Goal: Check status: Check status

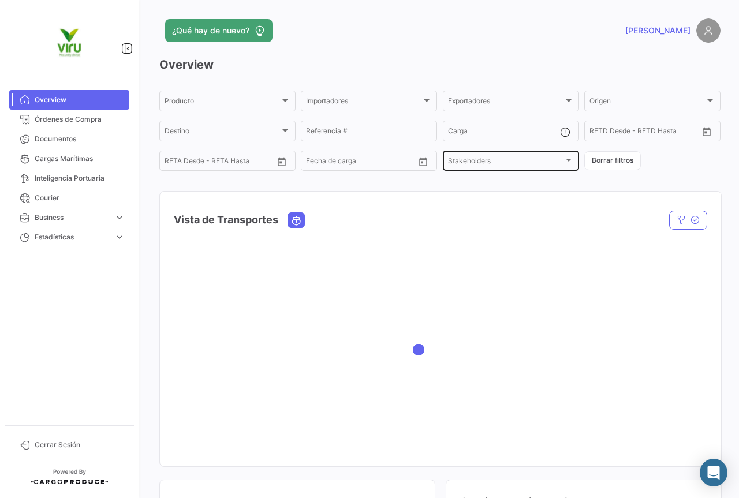
drag, startPoint x: 71, startPoint y: 103, endPoint x: 492, endPoint y: 148, distance: 423.3
click at [71, 154] on span "Cargas Marítimas" at bounding box center [80, 159] width 90 height 10
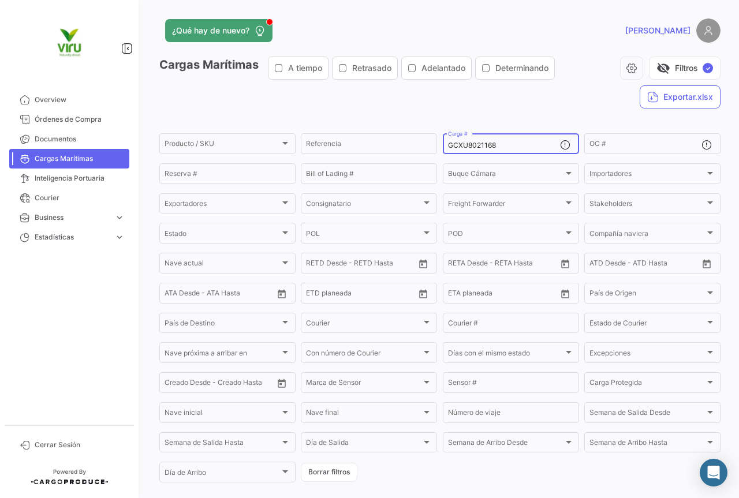
click at [509, 140] on div "GCXU8021168 Carga #" at bounding box center [504, 143] width 112 height 23
drag, startPoint x: 505, startPoint y: 148, endPoint x: 444, endPoint y: 144, distance: 60.8
click at [444, 144] on div "GCXU8021168 Carga #" at bounding box center [511, 143] width 136 height 23
paste input
paste input "UACU4781824"
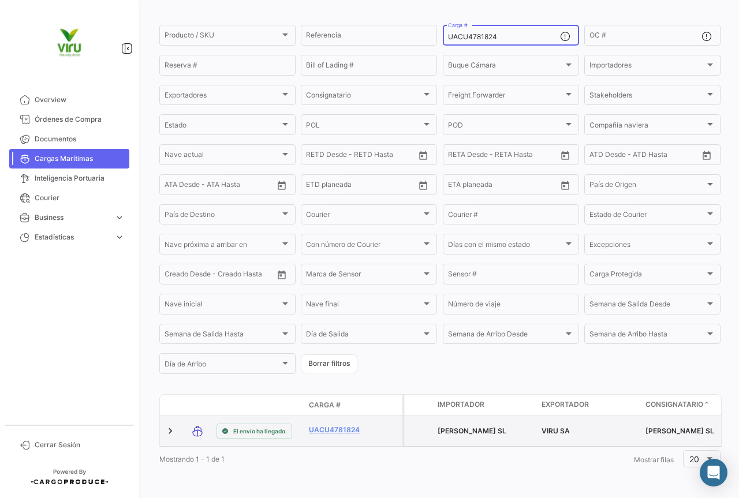
scroll to position [117, 0]
type input "UACU4781824"
click at [324, 425] on link "UACU4781824" at bounding box center [339, 430] width 60 height 10
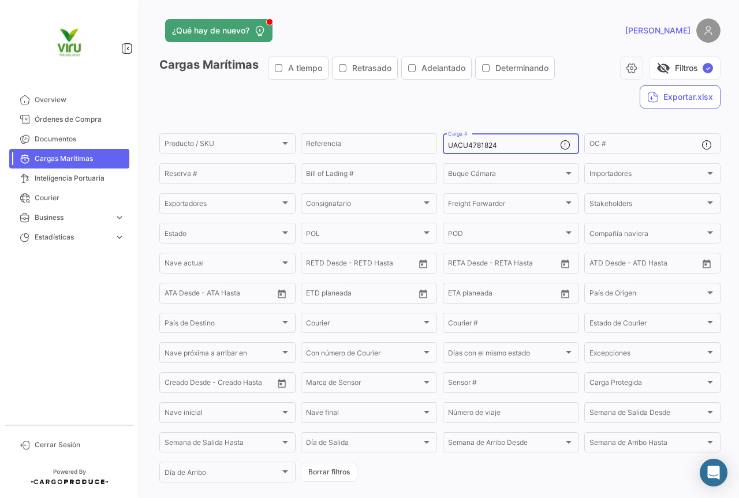
drag, startPoint x: 497, startPoint y: 147, endPoint x: 442, endPoint y: 147, distance: 54.3
click at [443, 147] on div "UACU4781824 Carga #" at bounding box center [511, 143] width 136 height 23
paste input "HLBU9146515 HLBU6109903 HLBU6129047 HLBU9814661 HLBU9438266 HLBU9741586 HLBU604…"
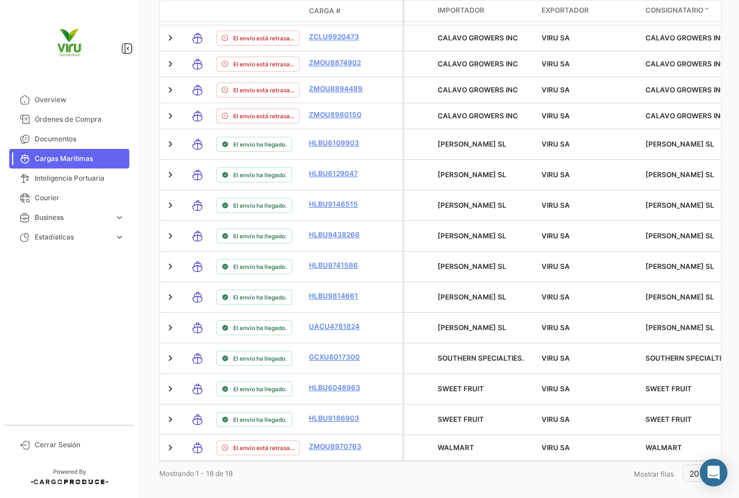
scroll to position [633, 0]
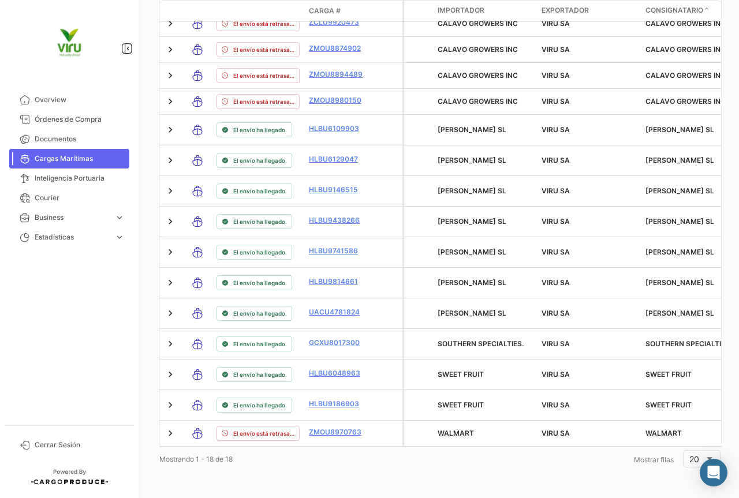
type input "UACU4781824, HLBU9146515, HLBU6109903, HLBU6129047, HLBU9814661, HLBU9438266, H…"
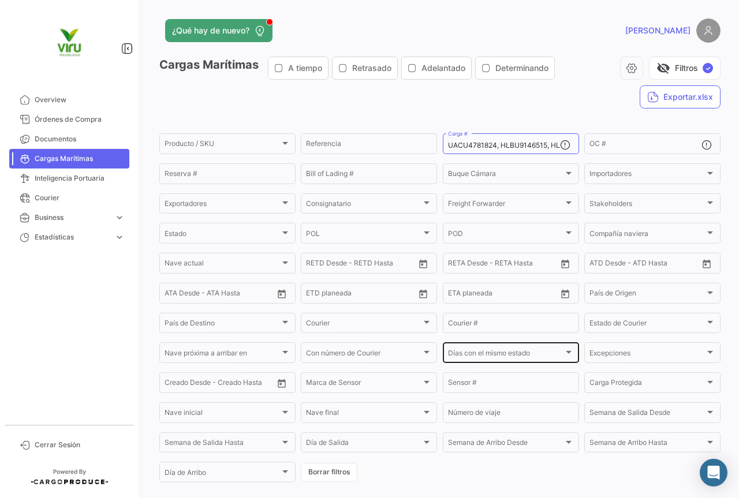
scroll to position [231, 0]
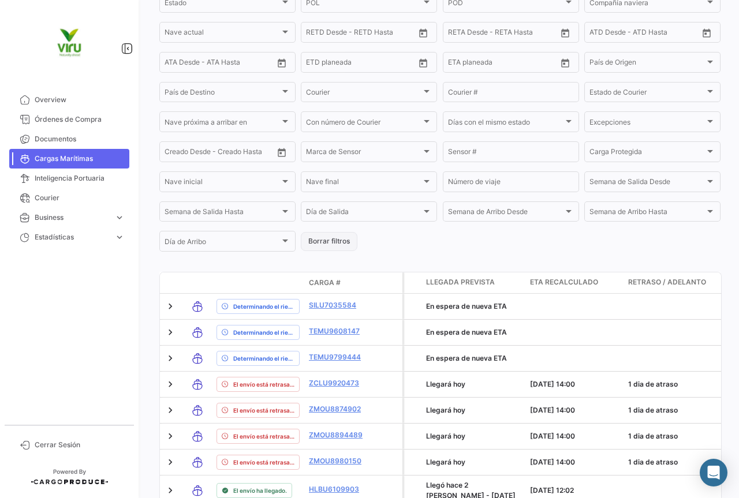
click at [328, 244] on button "Borrar filtros" at bounding box center [329, 241] width 57 height 19
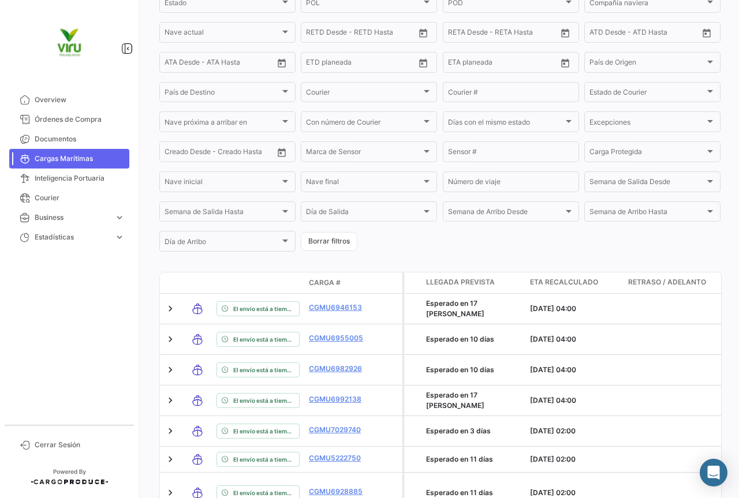
scroll to position [58, 0]
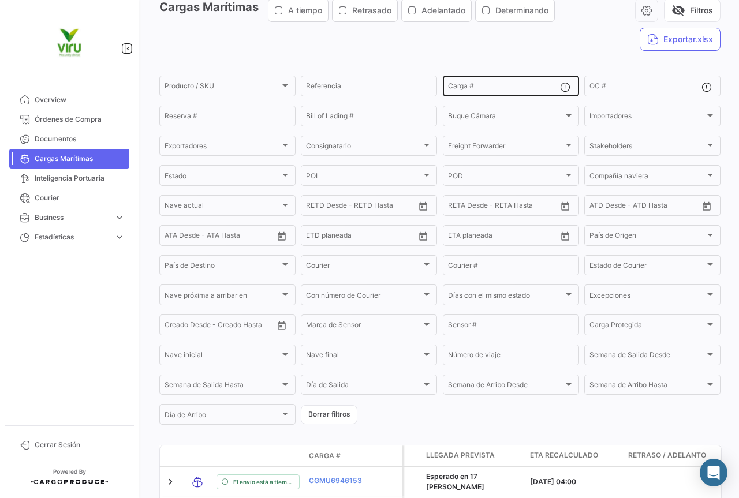
click at [473, 83] on div "Carga #" at bounding box center [504, 85] width 112 height 23
paste input "CGMU6941892 CGMU6969478 CGMU6980179 CGMU7003597 CGMU7004823 CGMU6939684 CGMU693…"
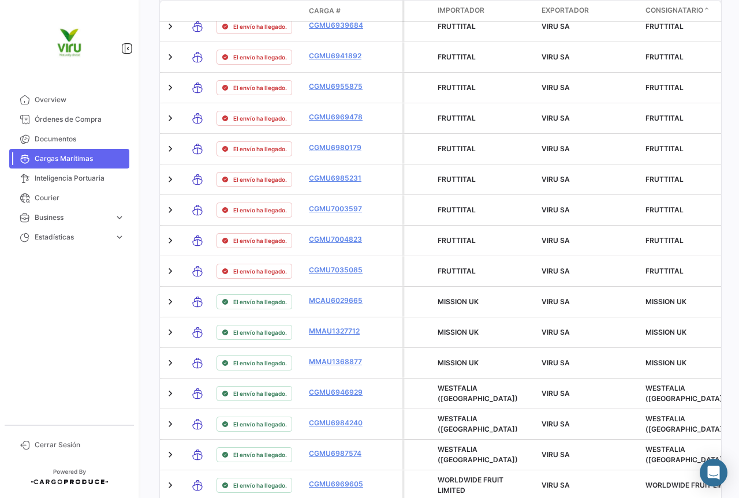
scroll to position [699, 0]
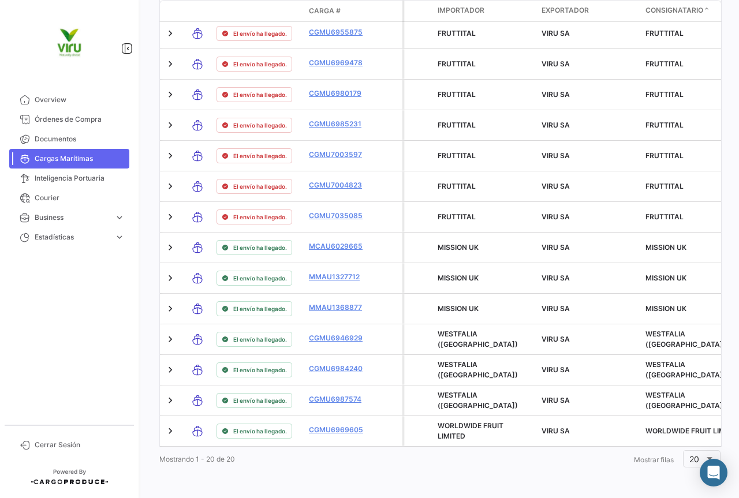
type input "CGMU6941892, CGMU6969478, CGMU6980179, CGMU7003597, CGMU7004823, CGMU6939684, C…"
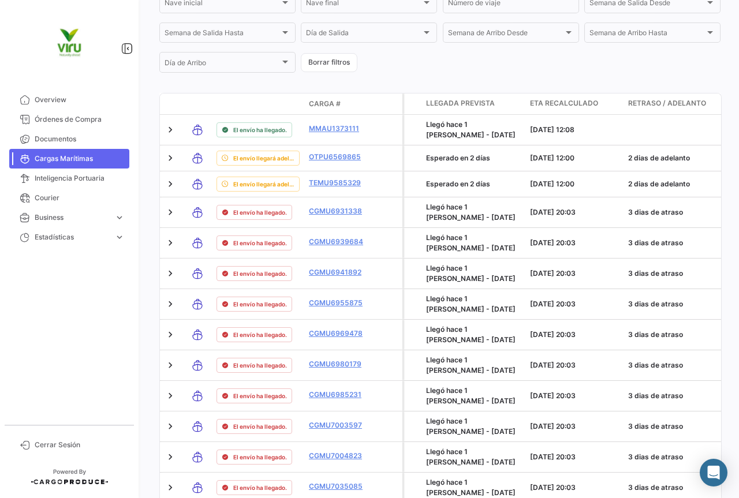
scroll to position [179, 0]
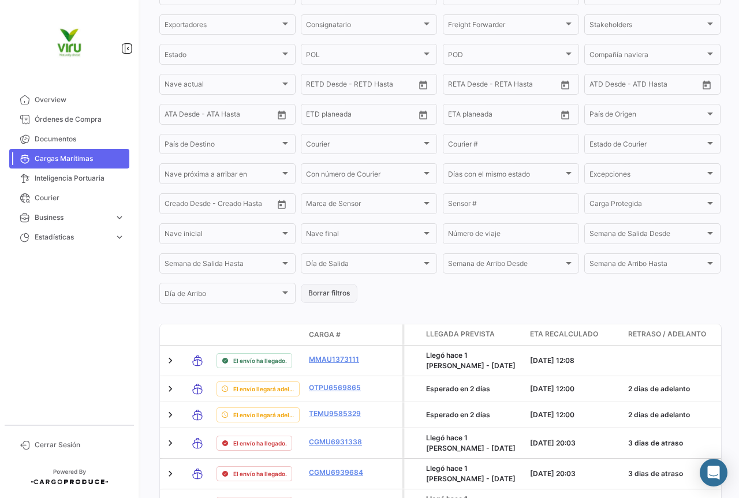
click at [329, 287] on button "Borrar filtros" at bounding box center [329, 293] width 57 height 19
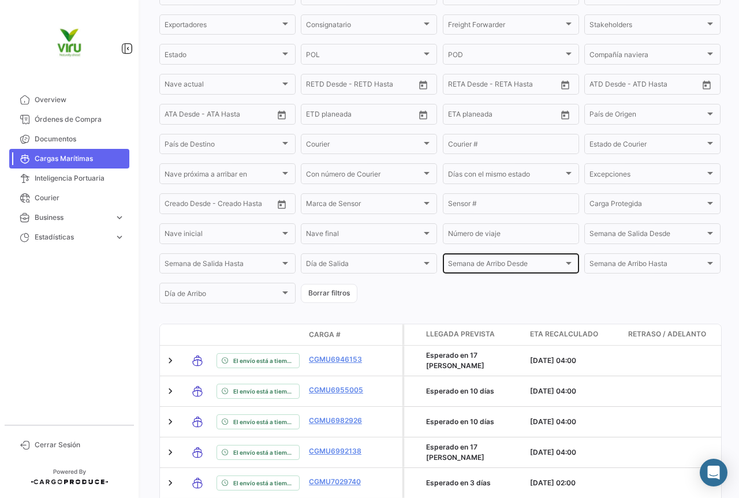
scroll to position [0, 0]
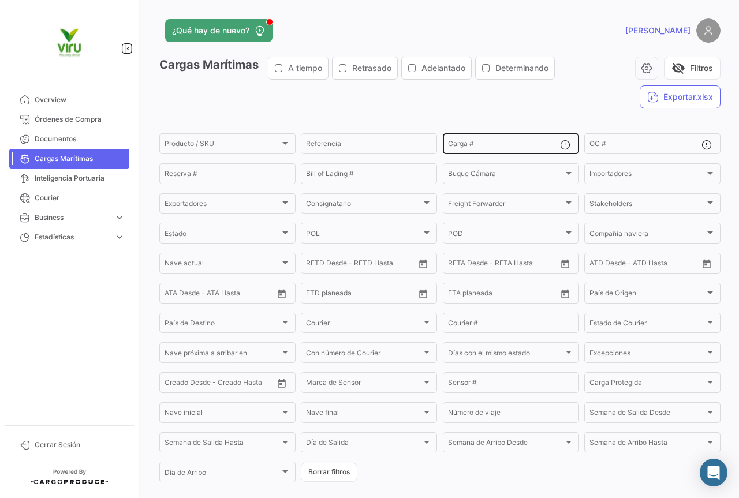
click at [471, 149] on input "Carga #" at bounding box center [504, 145] width 112 height 8
paste input "MEDU9775347"
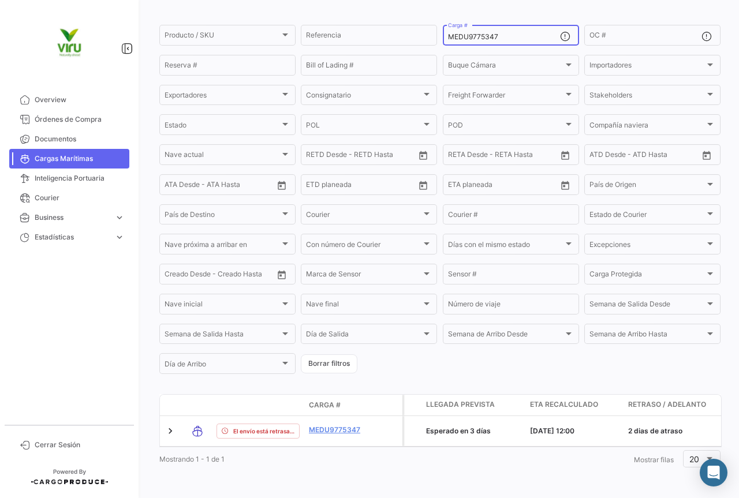
scroll to position [117, 0]
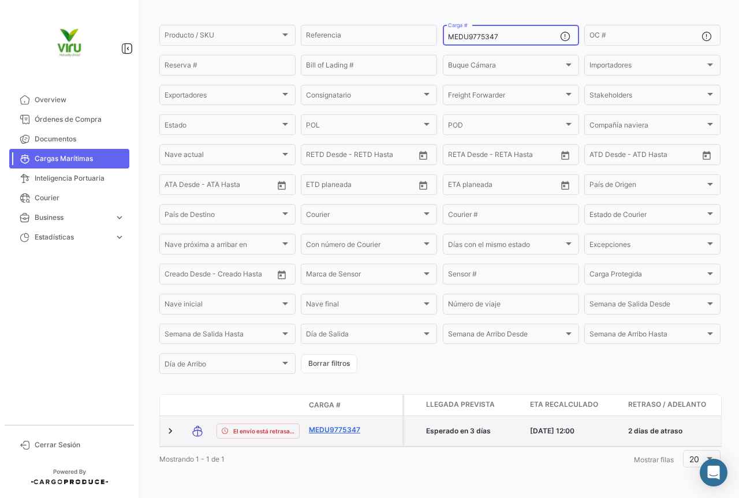
type input "MEDU9775347"
click at [345, 425] on link "MEDU9775347" at bounding box center [339, 430] width 60 height 10
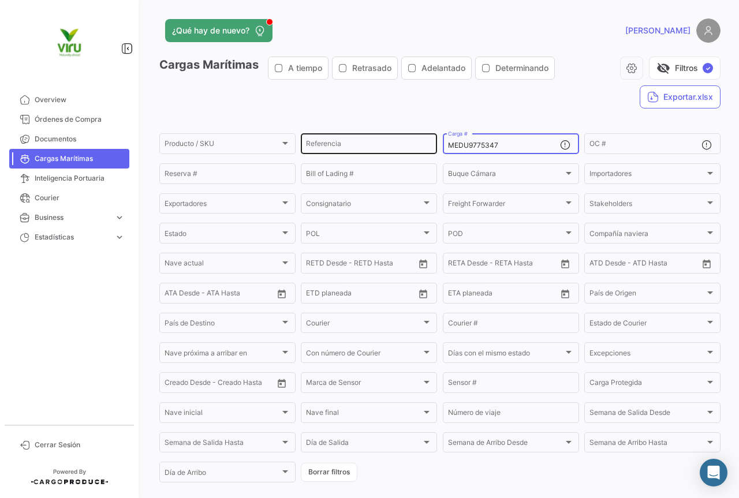
drag, startPoint x: 509, startPoint y: 144, endPoint x: 425, endPoint y: 148, distance: 83.8
click at [0, 0] on div "Producto / SKU Producto / SKU Referencia MEDU9775347 Carga # OC # Reserva # Bil…" at bounding box center [0, 0] width 0 height 0
paste input "ZMOU8894489"
type input "ZMOU8894489"
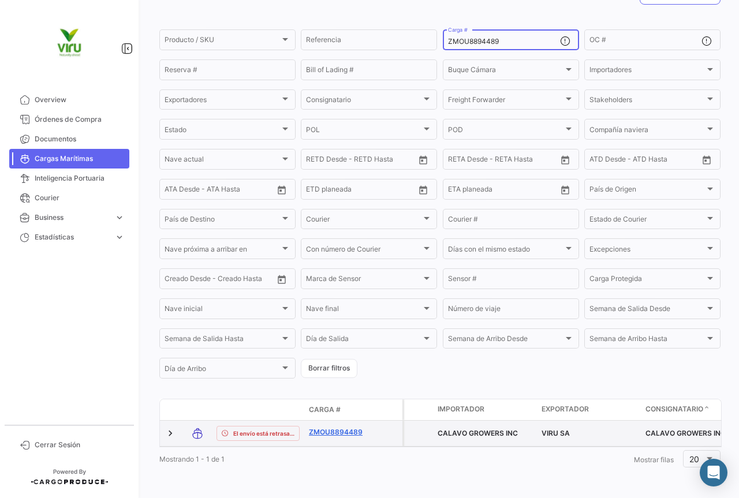
click at [341, 427] on link "ZMOU8894489" at bounding box center [339, 432] width 60 height 10
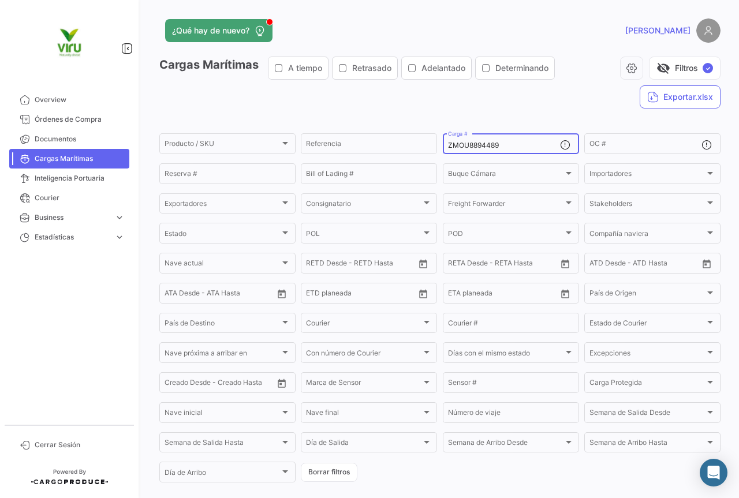
drag, startPoint x: 506, startPoint y: 148, endPoint x: 435, endPoint y: 143, distance: 71.8
click at [435, 143] on form "Producto / SKU Producto / SKU Referencia ZMOU8894489 Carga # OC # Reserva # Bil…" at bounding box center [439, 308] width 561 height 353
paste input "CLU9920473"
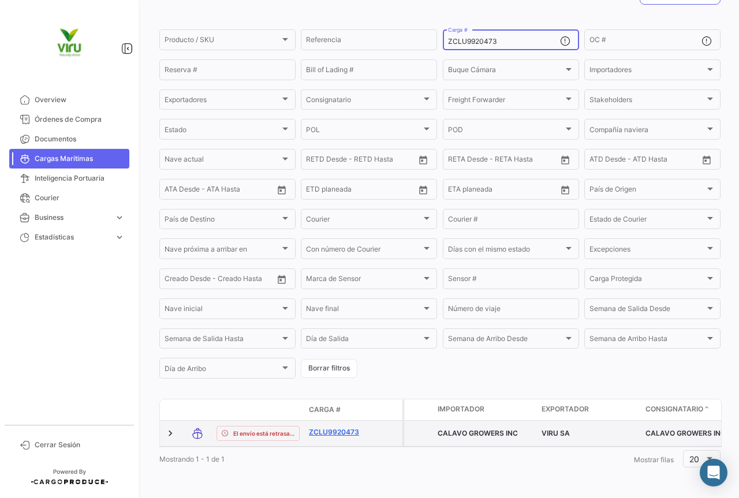
type input "ZCLU9920473"
click at [338, 427] on link "ZCLU9920473" at bounding box center [339, 432] width 60 height 10
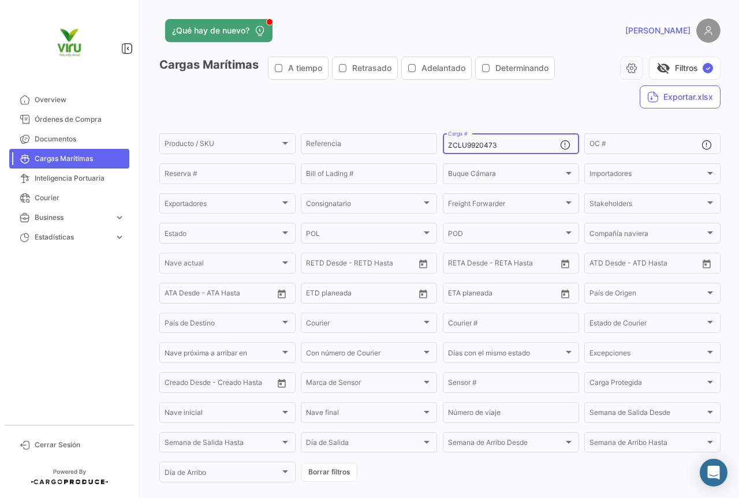
drag, startPoint x: 502, startPoint y: 143, endPoint x: 445, endPoint y: 148, distance: 57.4
click at [448, 148] on input "ZCLU9920473" at bounding box center [504, 145] width 112 height 8
paste input "MOU8874902"
type input "ZMOU8874902"
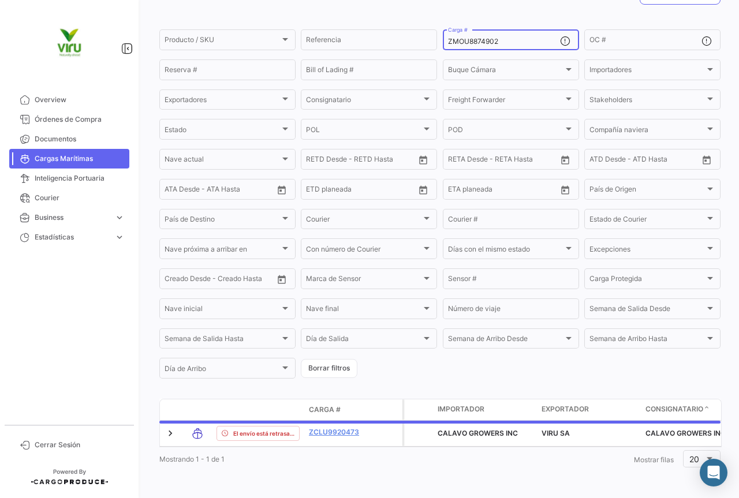
scroll to position [117, 0]
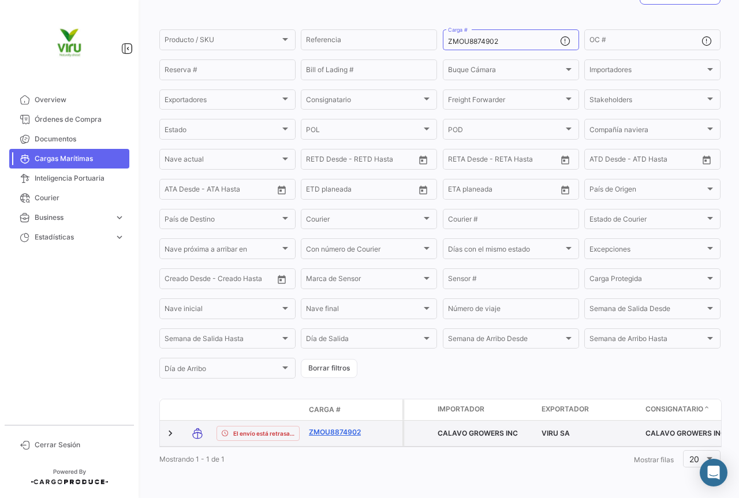
click at [332, 427] on link "ZMOU8874902" at bounding box center [339, 432] width 60 height 10
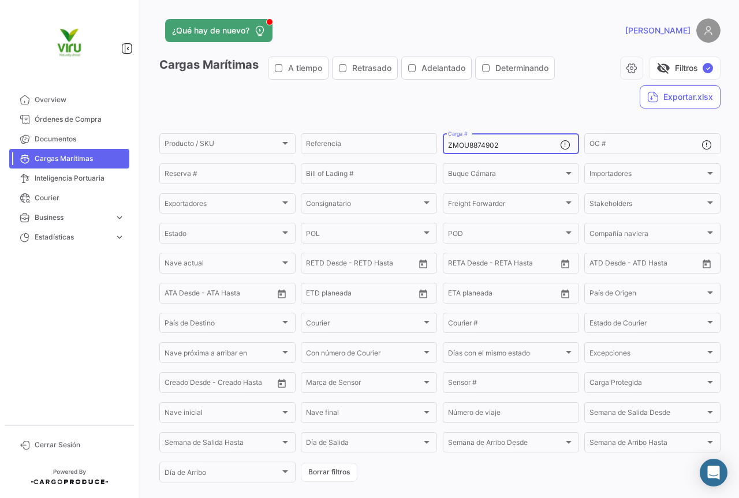
drag, startPoint x: 517, startPoint y: 146, endPoint x: 442, endPoint y: 143, distance: 74.5
click at [443, 143] on div "ZMOU8874902 Carga #" at bounding box center [511, 143] width 136 height 23
paste input "980150"
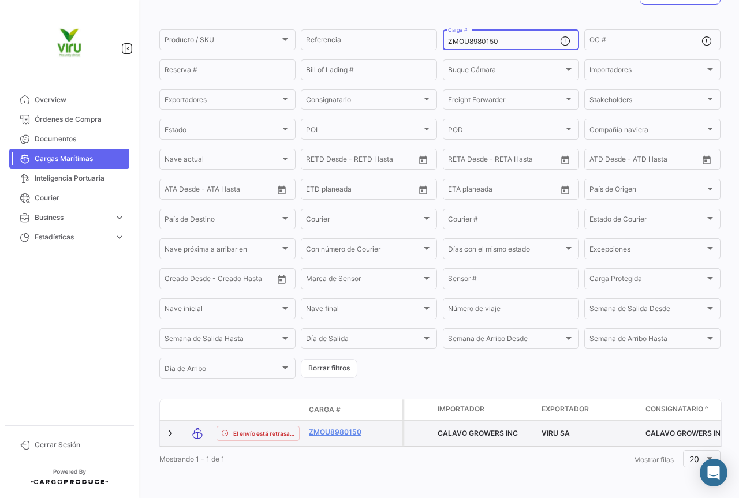
type input "ZMOU8980150"
click at [355, 427] on link "ZMOU8980150" at bounding box center [339, 432] width 60 height 10
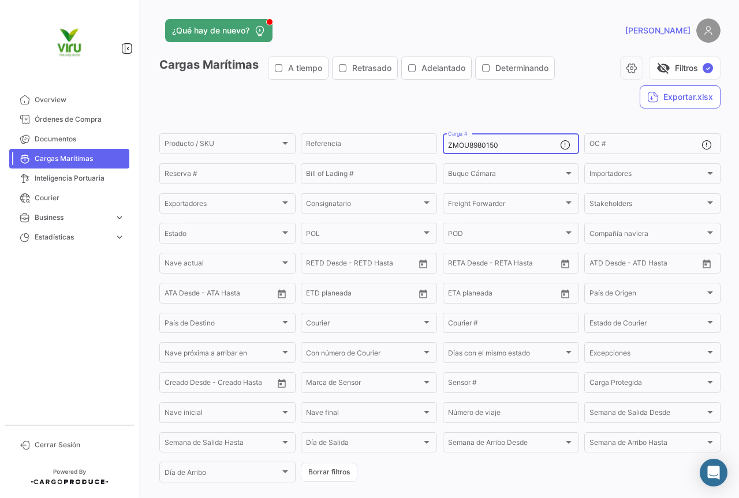
drag, startPoint x: 524, startPoint y: 141, endPoint x: 441, endPoint y: 146, distance: 82.7
click at [443, 146] on div "ZMOU8980150 Carga #" at bounding box center [511, 143] width 136 height 23
paste input "70763"
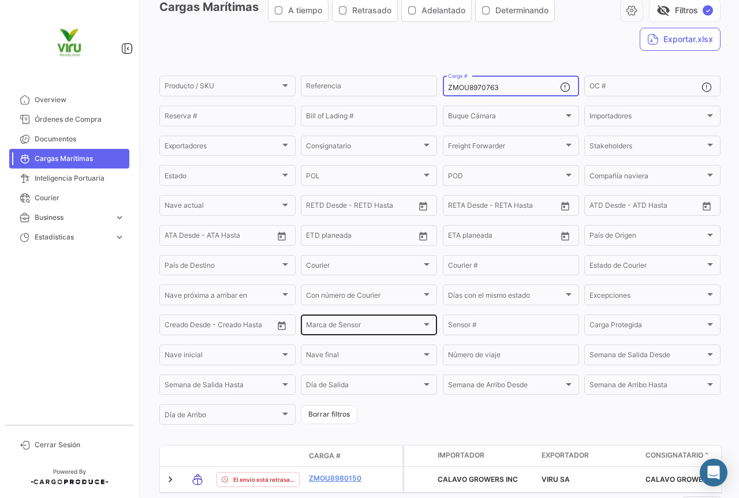
scroll to position [115, 0]
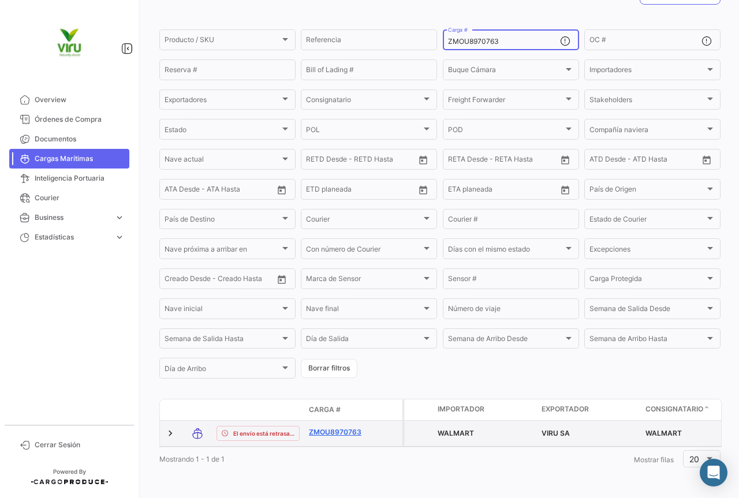
type input "ZMOU8970763"
click at [347, 427] on link "ZMOU8970763" at bounding box center [339, 432] width 60 height 10
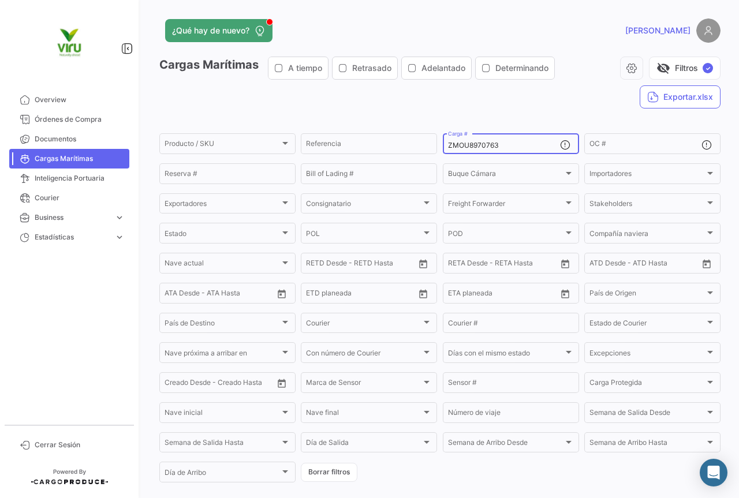
drag, startPoint x: 513, startPoint y: 145, endPoint x: 443, endPoint y: 147, distance: 69.9
click at [443, 147] on div "ZMOU8970763 Carga #" at bounding box center [511, 143] width 136 height 23
paste input "MRFU0019887"
type input "MRFU0019887"
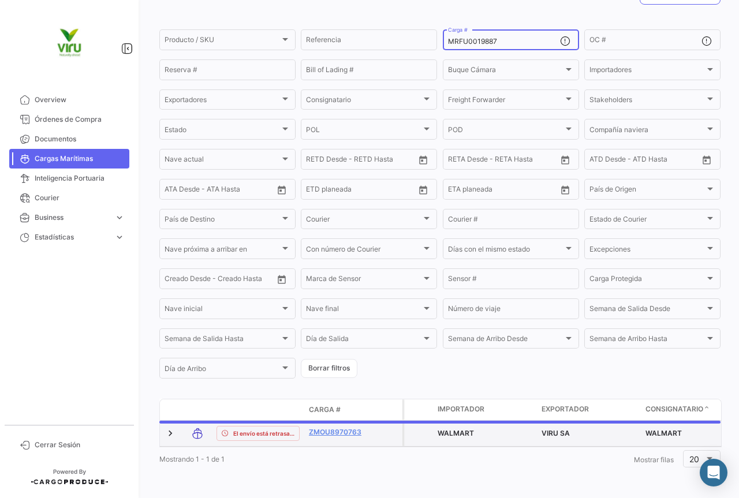
scroll to position [113, 0]
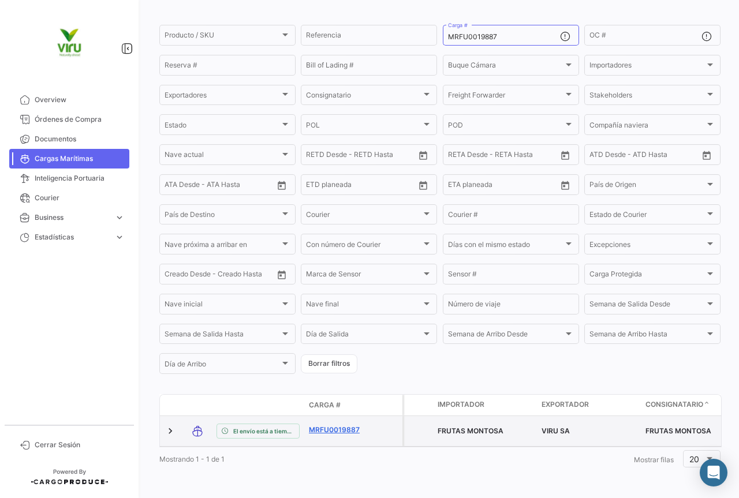
click at [350, 425] on link "MRFU0019887" at bounding box center [339, 430] width 60 height 10
